Goal: Information Seeking & Learning: Learn about a topic

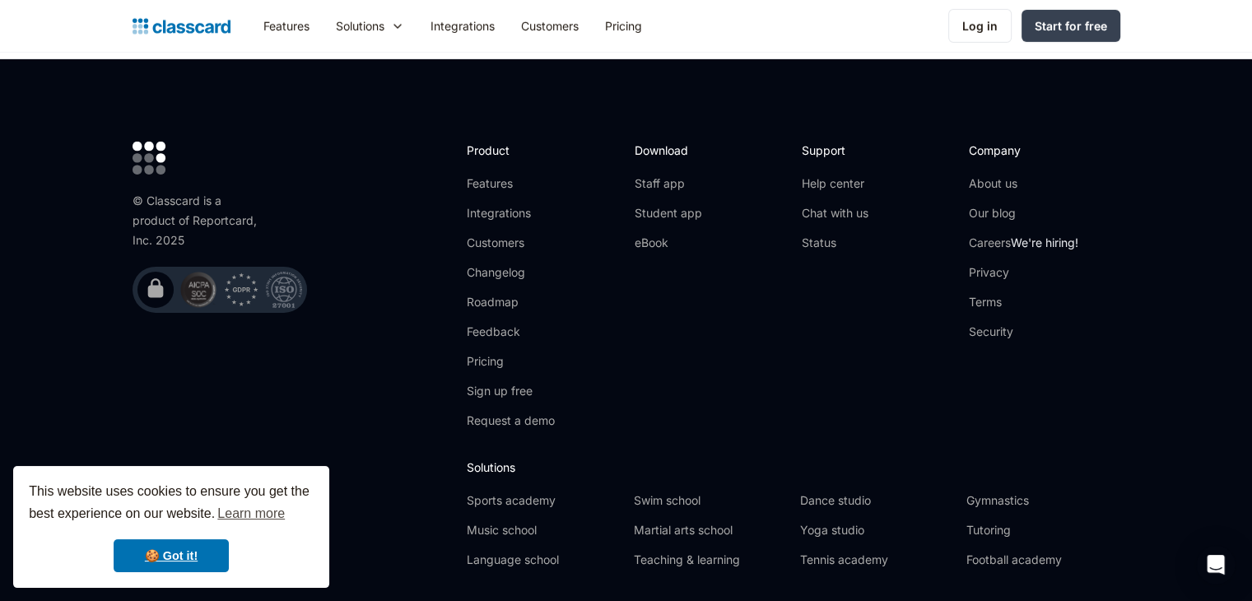
scroll to position [5421, 0]
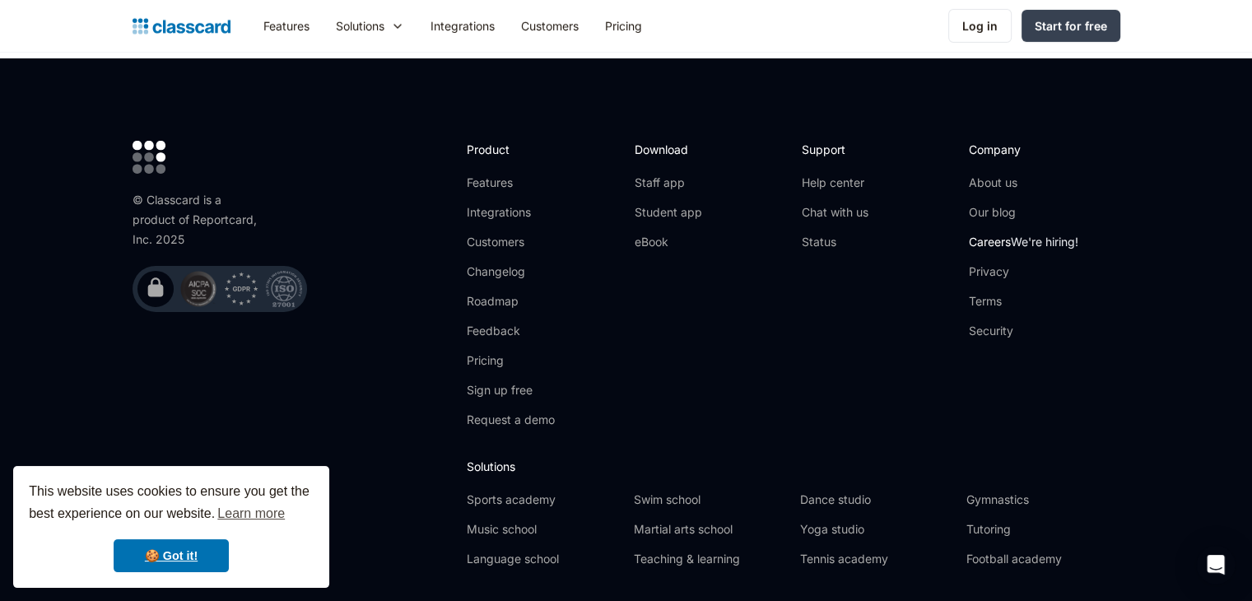
click at [1009, 234] on link "Careers We're hiring!" at bounding box center [1024, 242] width 110 height 16
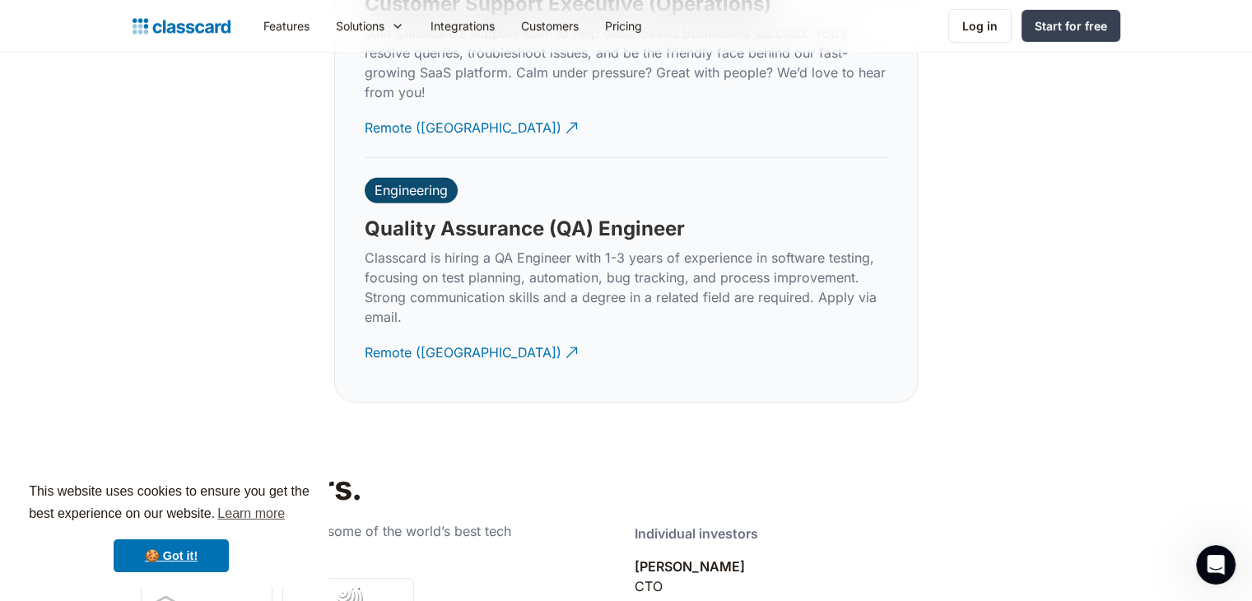
scroll to position [5111, 0]
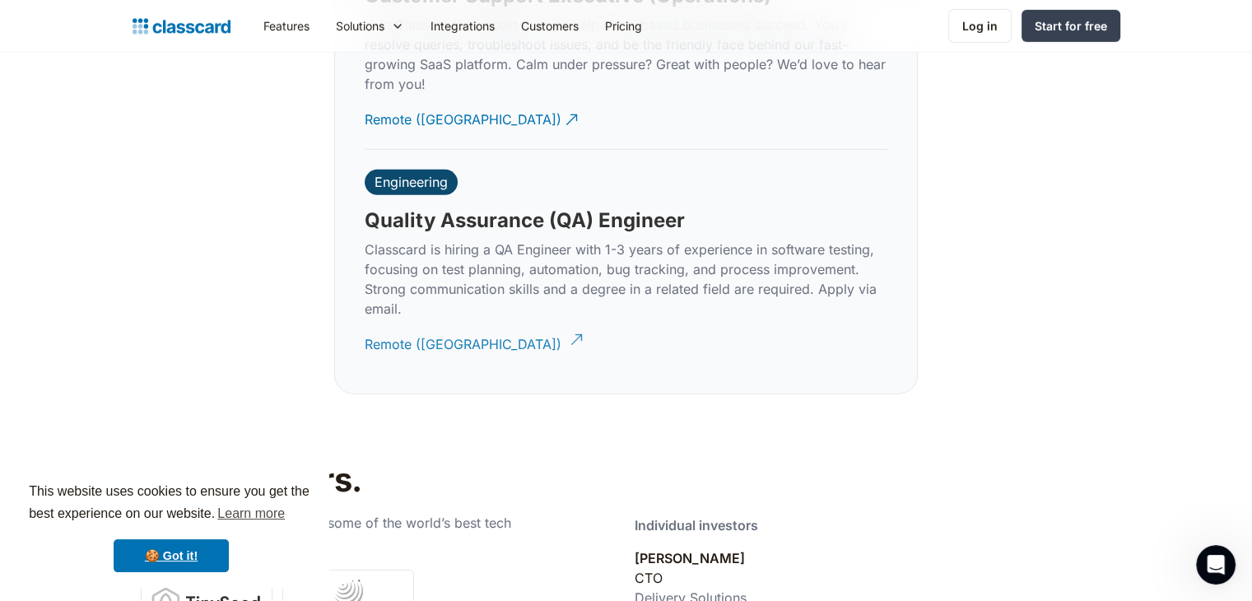
click at [426, 336] on link "Remote (India)" at bounding box center [473, 344] width 216 height 45
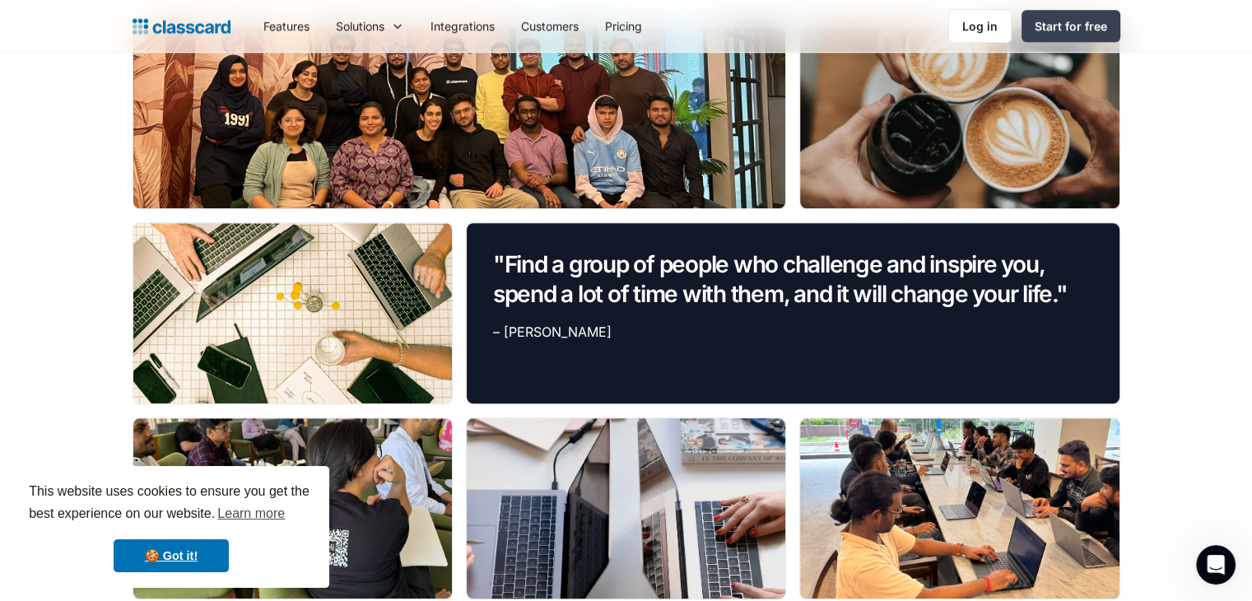
scroll to position [1515, 0]
